Goal: Transaction & Acquisition: Purchase product/service

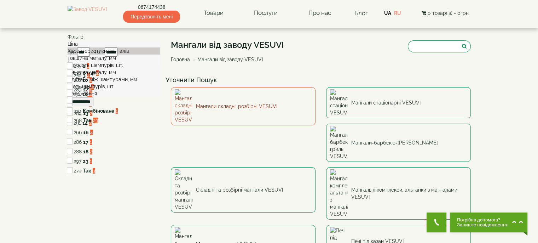
click at [189, 95] on img at bounding box center [184, 106] width 18 height 34
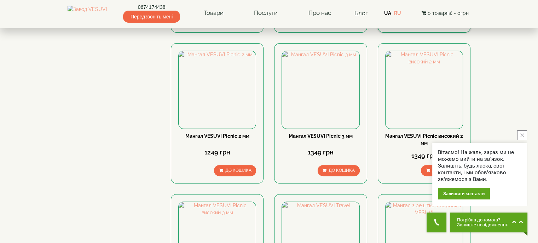
scroll to position [205, 0]
click at [329, 133] on link "Мангал VESUVI Picnic 3 мм" at bounding box center [321, 136] width 64 height 6
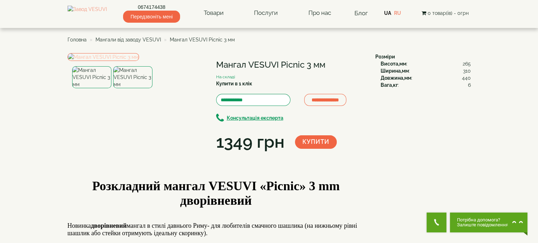
click at [139, 61] on img at bounding box center [103, 57] width 71 height 8
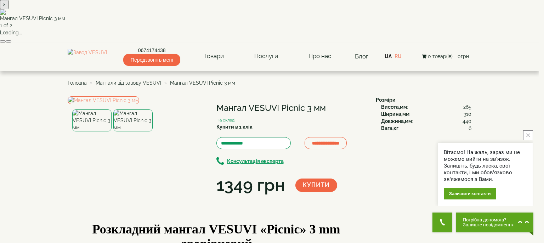
click at [11, 42] on button "button" at bounding box center [9, 41] width 6 height 2
click at [496, 43] on div "× Мангал VESUVI Picnic 3 мм 1 of 2 Loading..." at bounding box center [269, 21] width 538 height 43
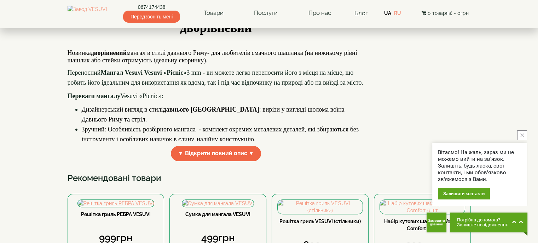
scroll to position [168, 0]
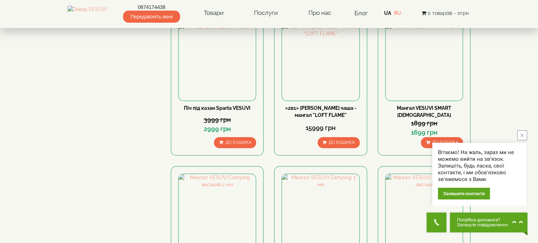
scroll to position [534, 0]
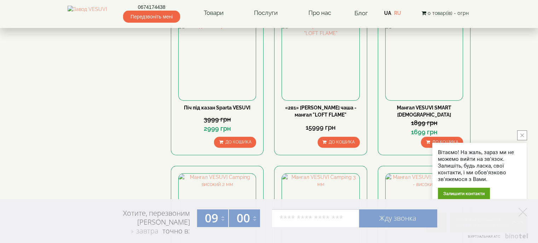
click at [519, 134] on button "close button" at bounding box center [522, 135] width 10 height 10
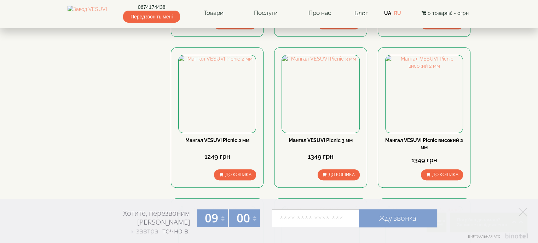
scroll to position [201, 0]
click at [350, 141] on link "Мангал VESUVI Picnic 3 мм" at bounding box center [321, 140] width 64 height 6
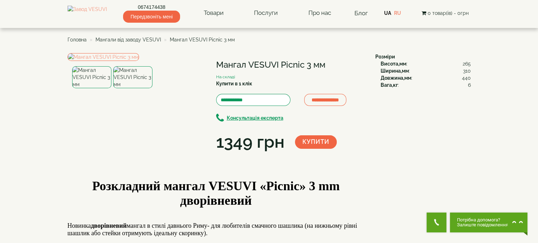
drag, startPoint x: 304, startPoint y: 65, endPoint x: 219, endPoint y: 62, distance: 85.7
click at [219, 62] on h1 "Мангал VESUVI Picnic 3 мм" at bounding box center [290, 64] width 149 height 9
copy h1 "Мангал VESUVI Picnic"
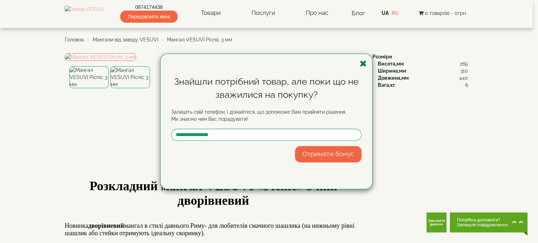
click at [362, 63] on icon "button" at bounding box center [363, 63] width 7 height 9
